Goal: Transaction & Acquisition: Purchase product/service

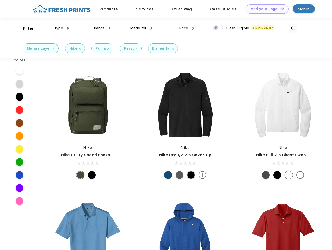
click at [266, 9] on link "Add your Logo Design Tool" at bounding box center [267, 8] width 43 height 9
click at [0, 0] on div "Design Tool" at bounding box center [0, 0] width 0 height 0
click at [280, 9] on link "Add your Logo Design Tool" at bounding box center [267, 8] width 43 height 9
click at [25, 28] on div "Filter" at bounding box center [28, 29] width 11 height 6
click at [62, 28] on span "Type" at bounding box center [58, 28] width 9 height 5
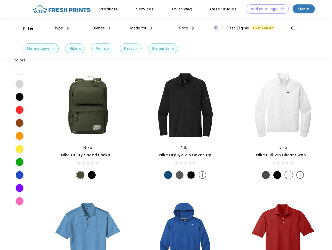
click at [101, 28] on span "Brands" at bounding box center [98, 28] width 13 height 5
click at [141, 28] on span "Made for" at bounding box center [138, 28] width 16 height 5
click at [187, 28] on span "Price" at bounding box center [183, 28] width 9 height 5
click at [218, 28] on div at bounding box center [218, 28] width 10 height 6
click at [216, 28] on input "checkbox" at bounding box center [214, 26] width 3 height 3
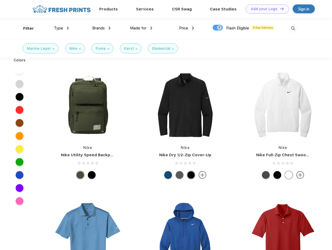
click at [293, 28] on img at bounding box center [293, 28] width 9 height 9
